Goal: Information Seeking & Learning: Learn about a topic

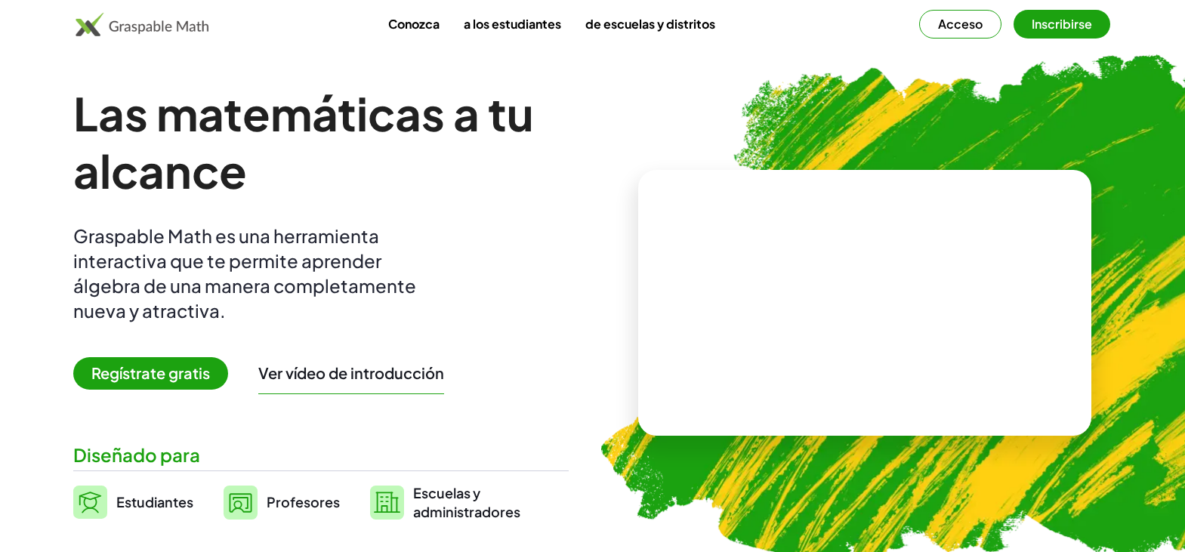
click at [847, 335] on video at bounding box center [865, 302] width 227 height 113
click at [971, 29] on font "Acceso" at bounding box center [960, 24] width 45 height 16
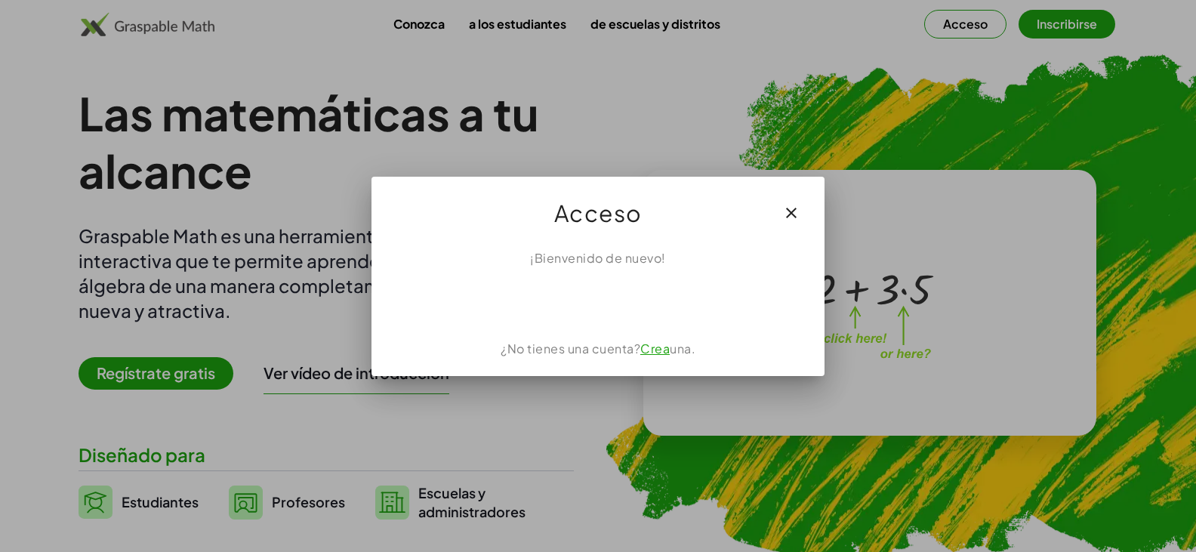
click at [796, 197] on button "button" at bounding box center [791, 213] width 36 height 36
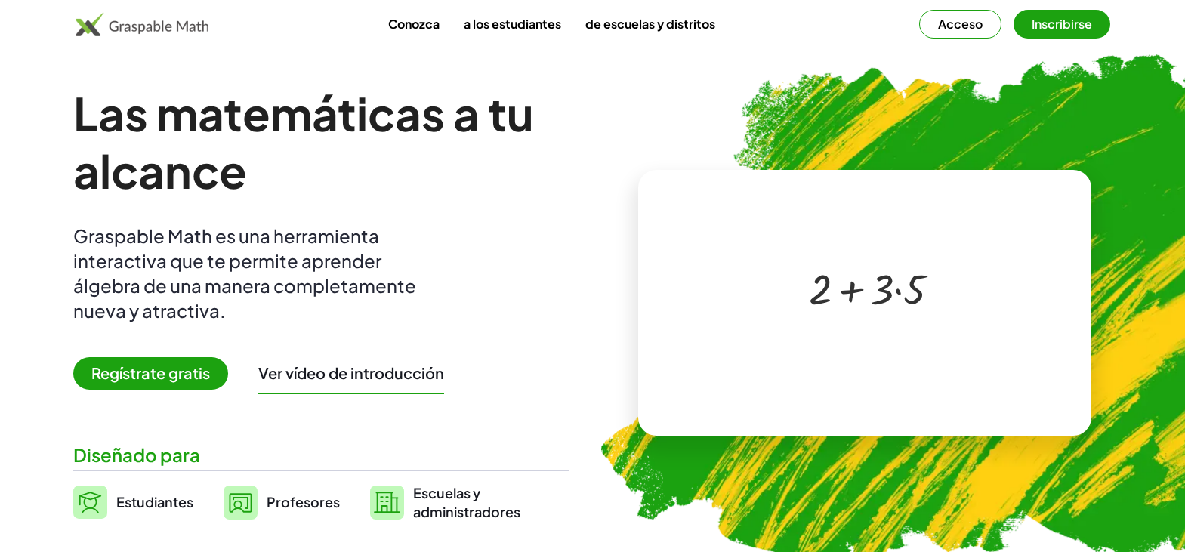
click at [790, 281] on div at bounding box center [862, 287] width 258 height 121
click at [845, 292] on div at bounding box center [867, 288] width 133 height 56
click at [881, 329] on div at bounding box center [862, 287] width 258 height 121
click at [917, 348] on div at bounding box center [862, 287] width 258 height 121
click at [857, 295] on div at bounding box center [867, 288] width 133 height 56
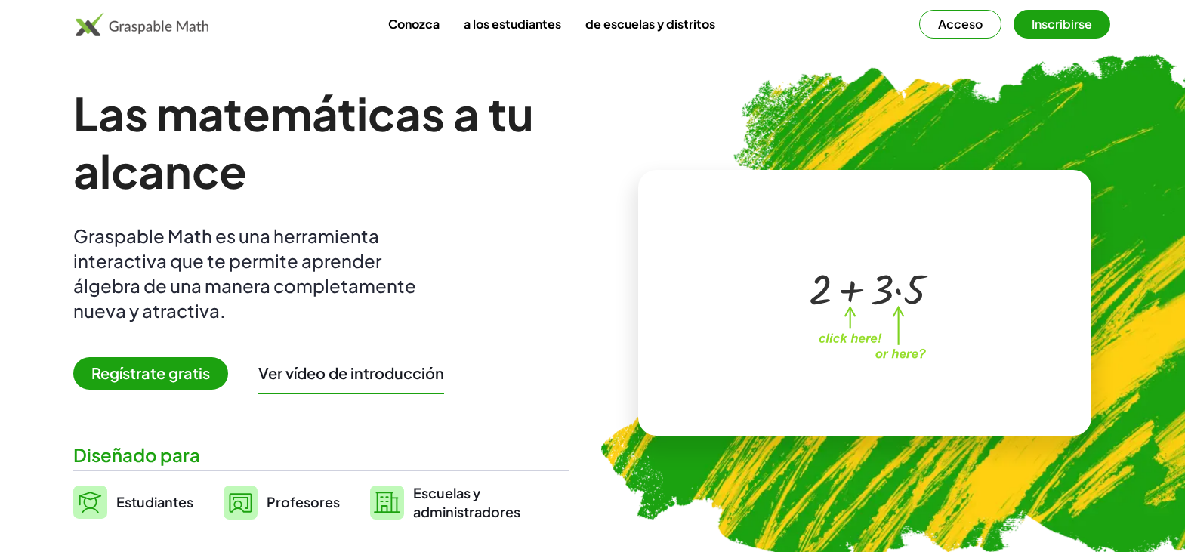
click at [206, 373] on font "Regístrate gratis" at bounding box center [150, 372] width 119 height 19
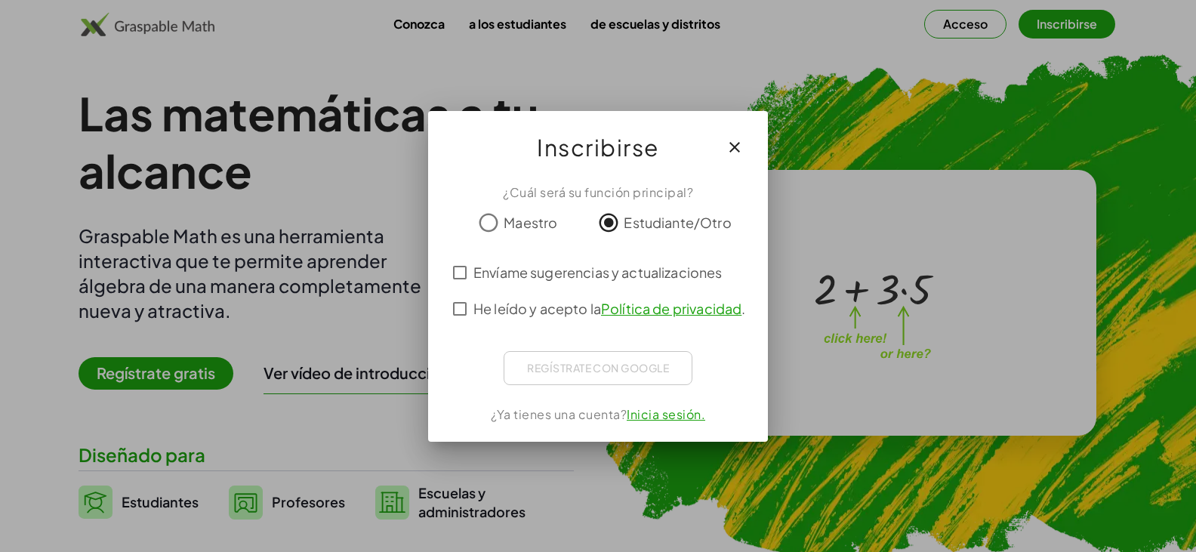
click at [741, 144] on icon "button" at bounding box center [735, 147] width 18 height 18
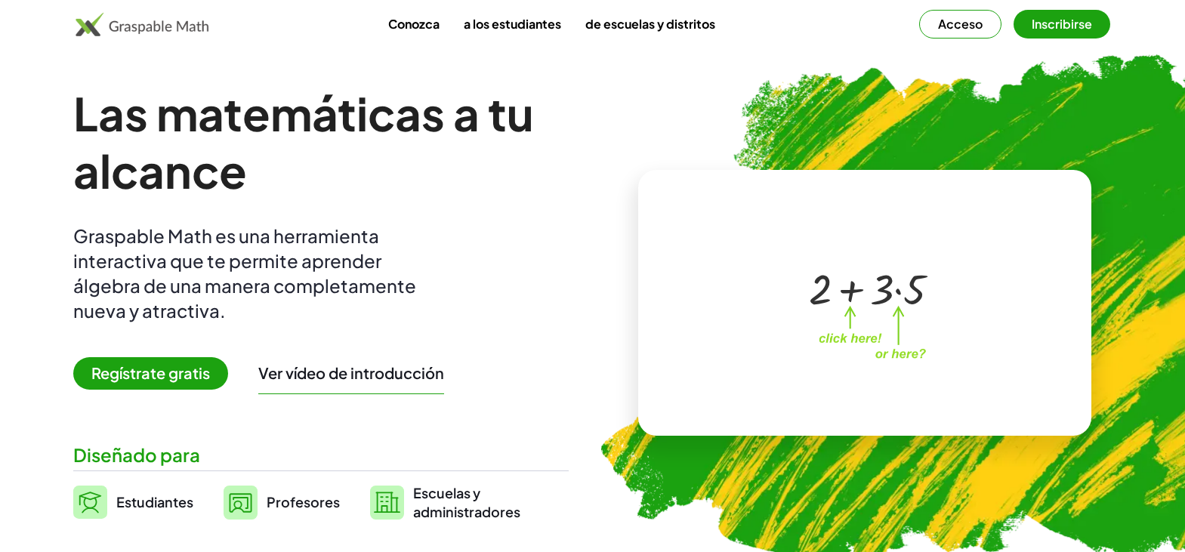
click at [892, 277] on div at bounding box center [867, 288] width 133 height 56
click at [888, 284] on div at bounding box center [867, 288] width 133 height 56
click at [400, 28] on font "Conozca" at bounding box center [413, 24] width 51 height 16
click at [819, 315] on video at bounding box center [865, 302] width 227 height 113
click at [819, 315] on div at bounding box center [867, 288] width 133 height 56
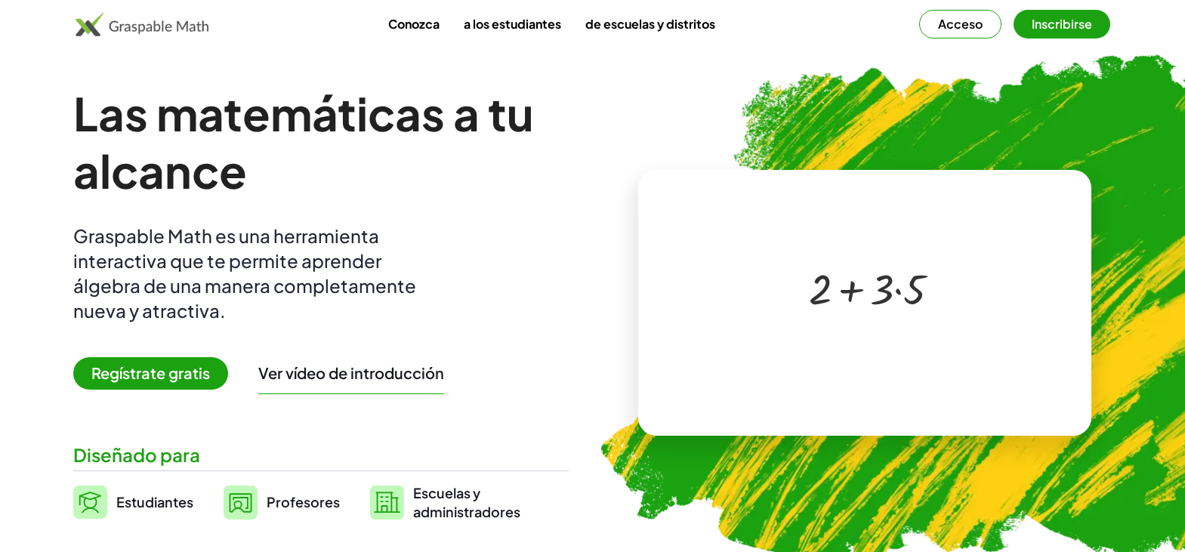
click at [835, 304] on div at bounding box center [867, 288] width 133 height 56
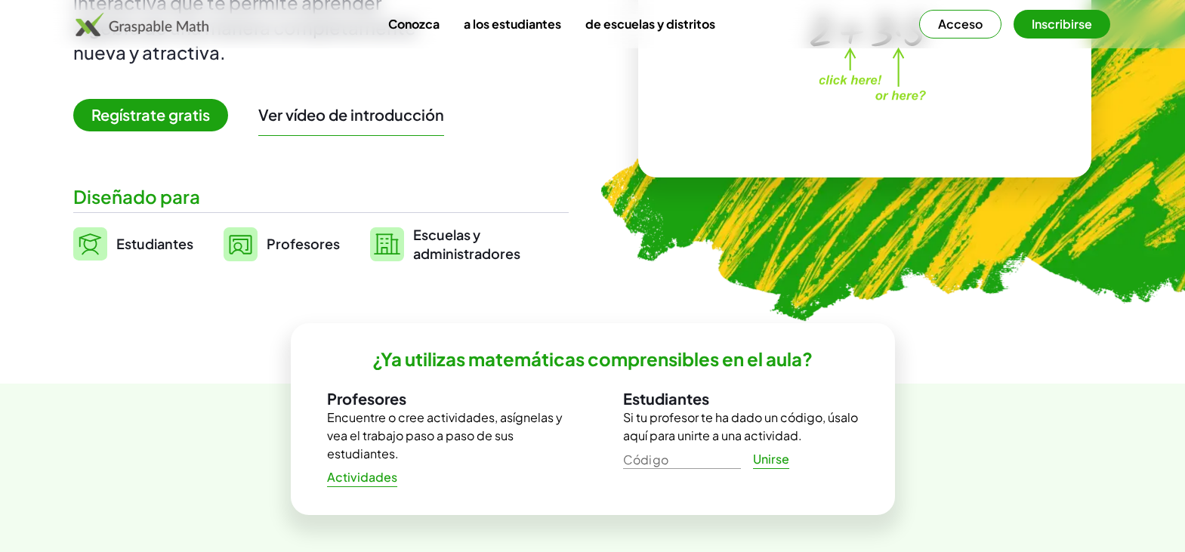
scroll to position [105, 0]
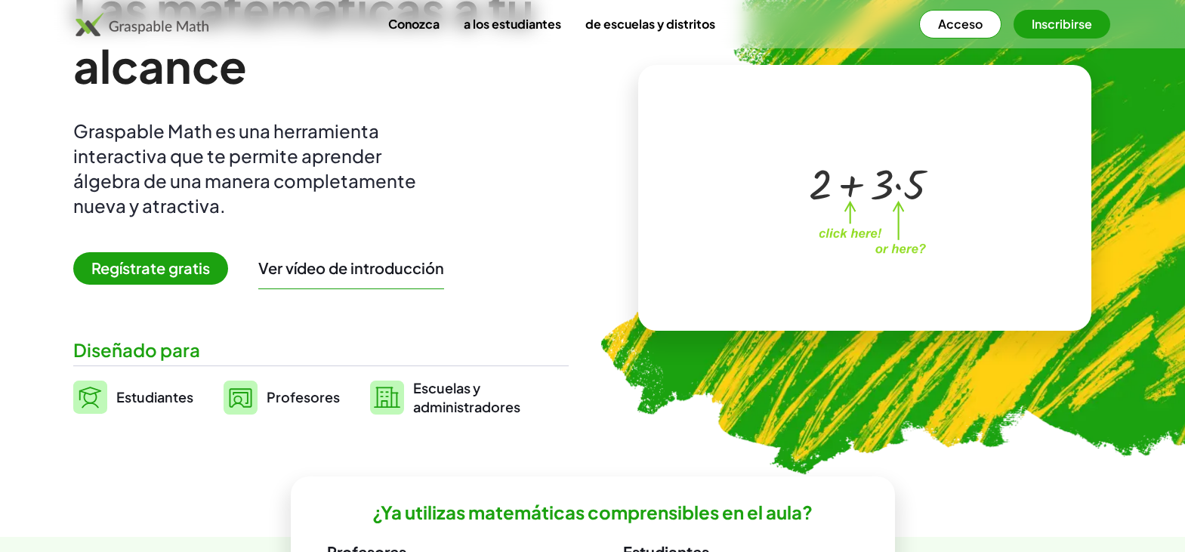
click at [128, 22] on img at bounding box center [143, 24] width 134 height 24
click at [77, 29] on div "Conozca a los estudiantes de escuelas y distritos Acceso Inscribirse" at bounding box center [593, 24] width 1156 height 29
click at [136, 406] on font "Estudiantes" at bounding box center [154, 396] width 77 height 17
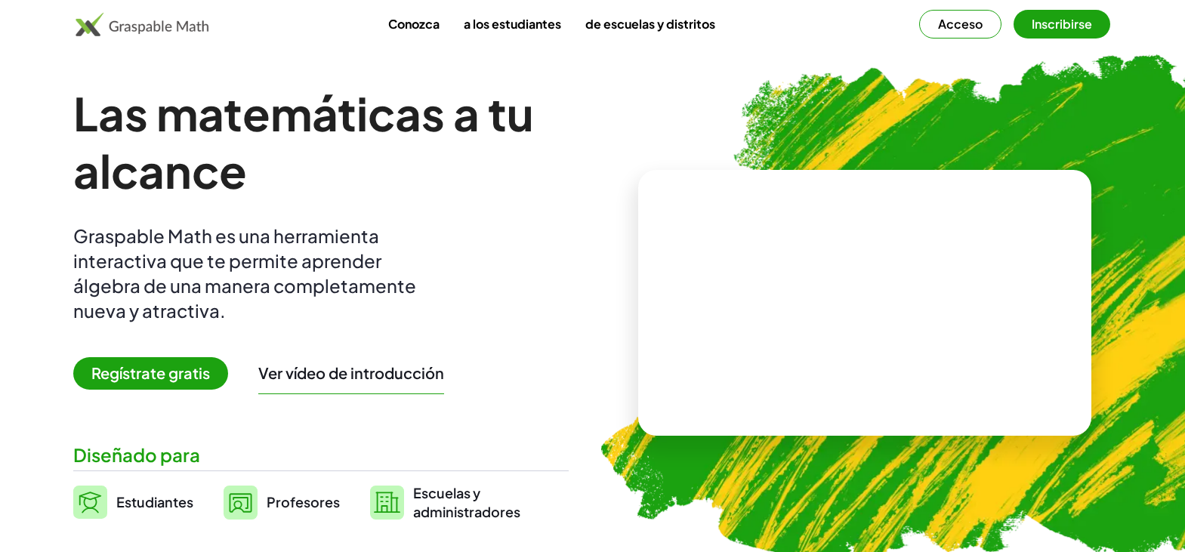
click at [187, 389] on span "Regístrate gratis" at bounding box center [150, 373] width 155 height 32
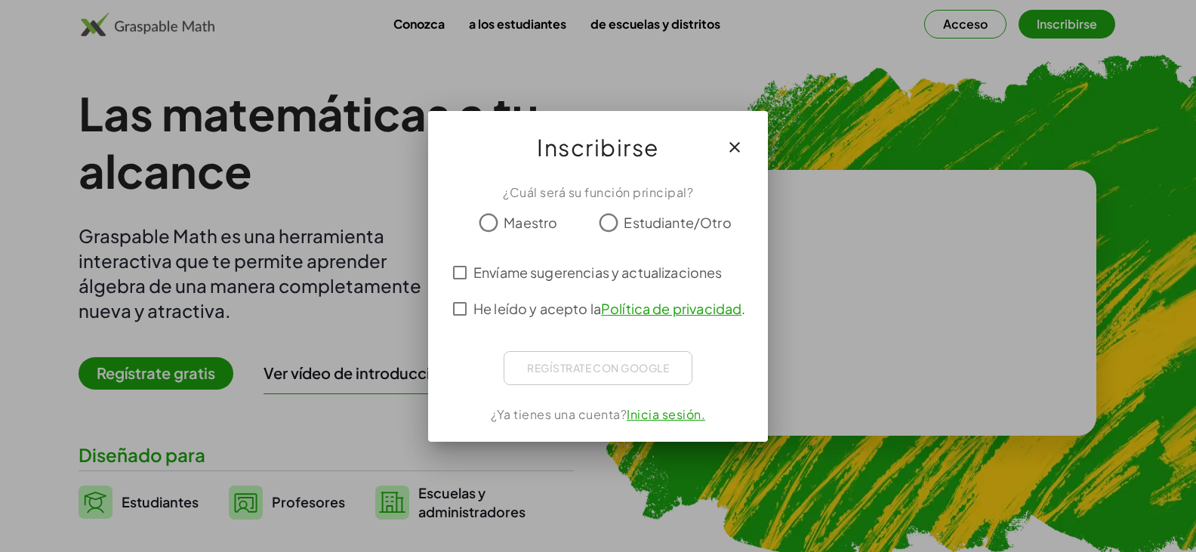
click at [729, 150] on icon "button" at bounding box center [735, 147] width 18 height 18
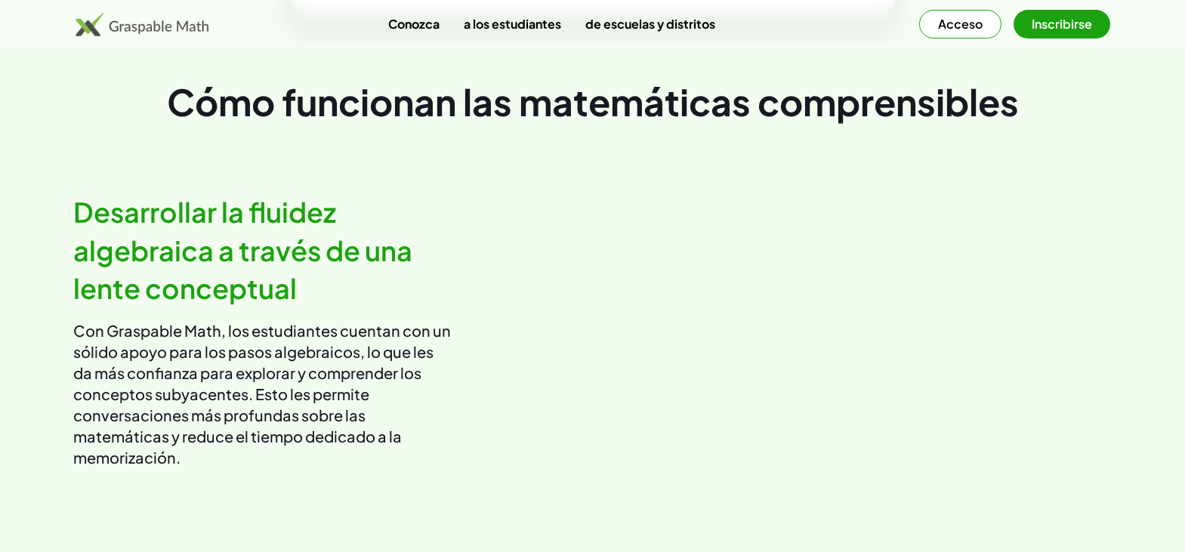
scroll to position [1057, 0]
